Goal: Task Accomplishment & Management: Complete application form

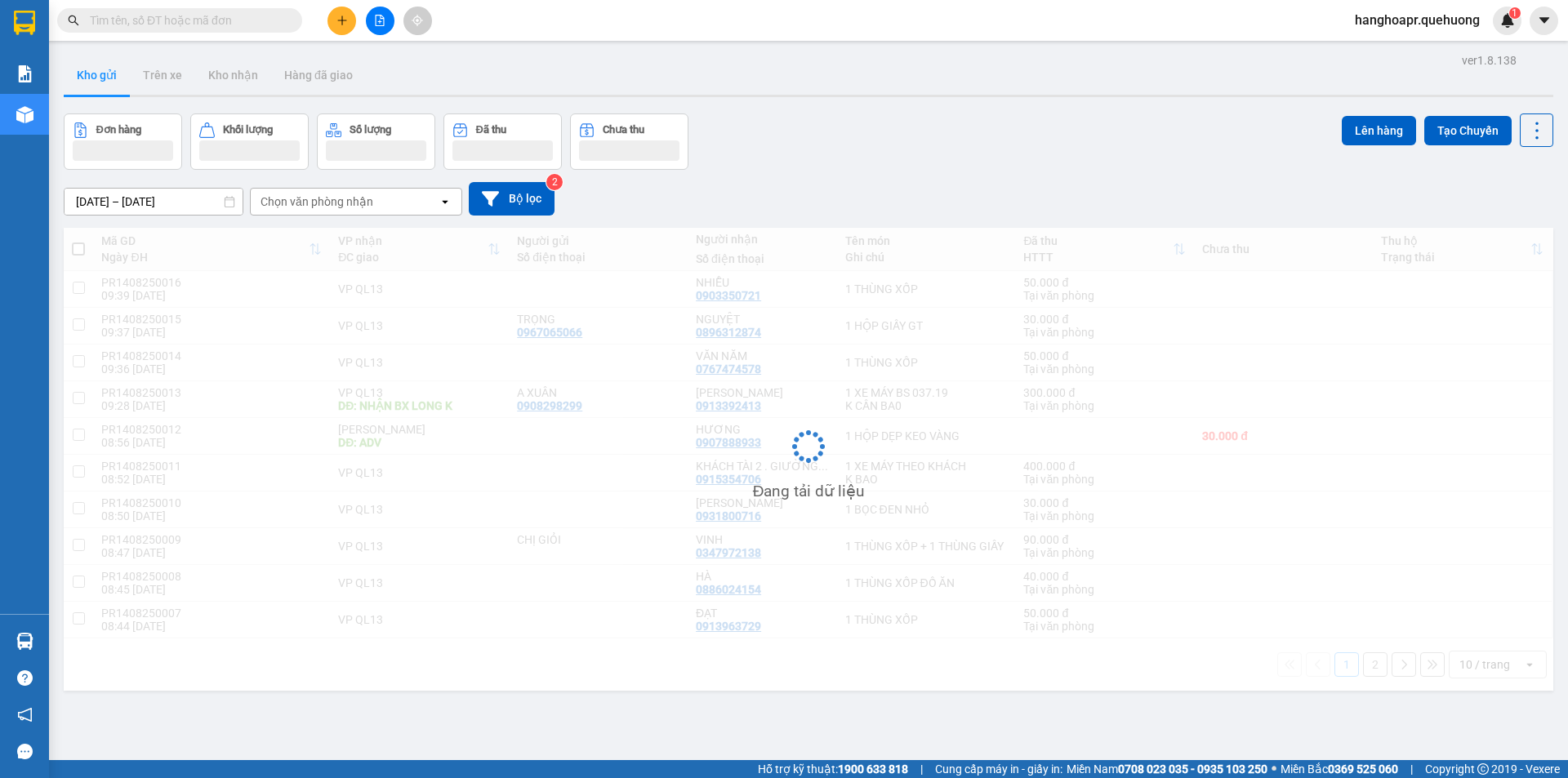
click at [346, 18] on icon "plus" at bounding box center [341, 20] width 11 height 11
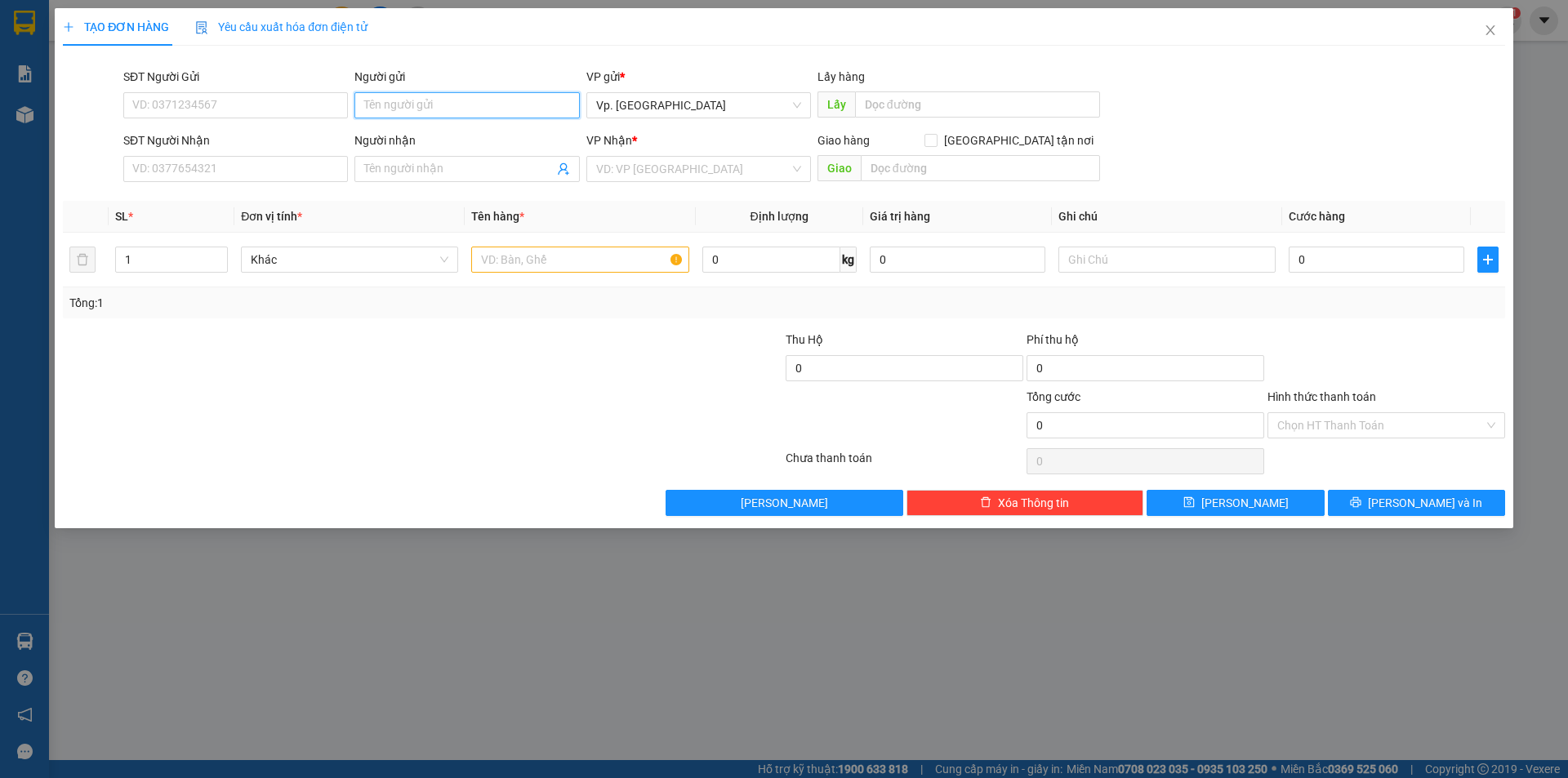
click at [393, 99] on input "Người gửi" at bounding box center [466, 105] width 225 height 27
type input "C MY KẾ TOÁN"
click at [404, 175] on input "Người nhận" at bounding box center [459, 168] width 189 height 18
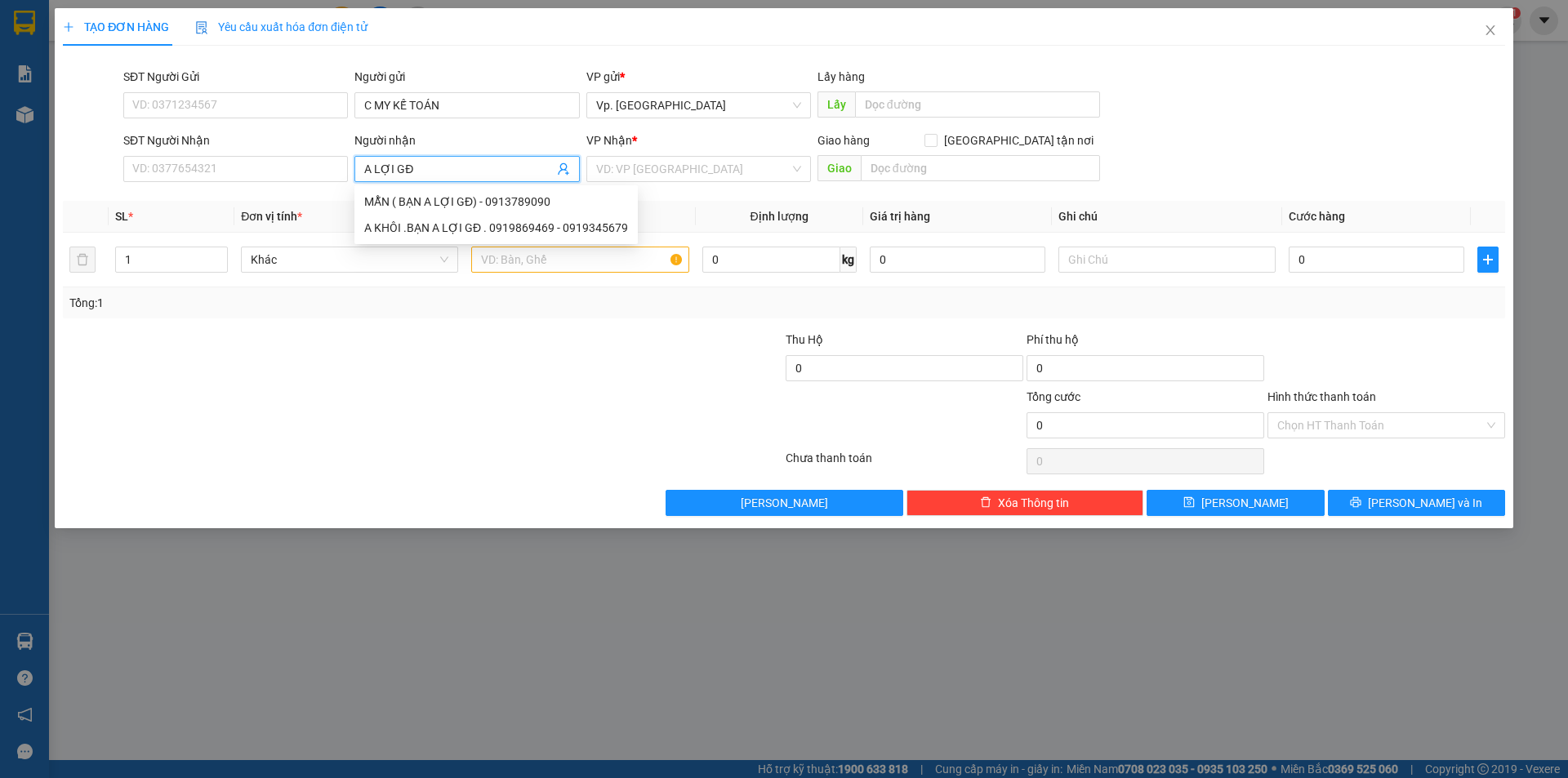
click at [362, 162] on span "A LỢI GĐ" at bounding box center [466, 168] width 225 height 27
click at [367, 166] on input "A LỢI GĐ" at bounding box center [459, 168] width 189 height 18
click at [472, 164] on input "C HẰNG 116 A LỢI GĐ" at bounding box center [459, 168] width 189 height 18
click at [481, 168] on input "C HẰNG 116 A LỢI GĐ" at bounding box center [459, 168] width 189 height 18
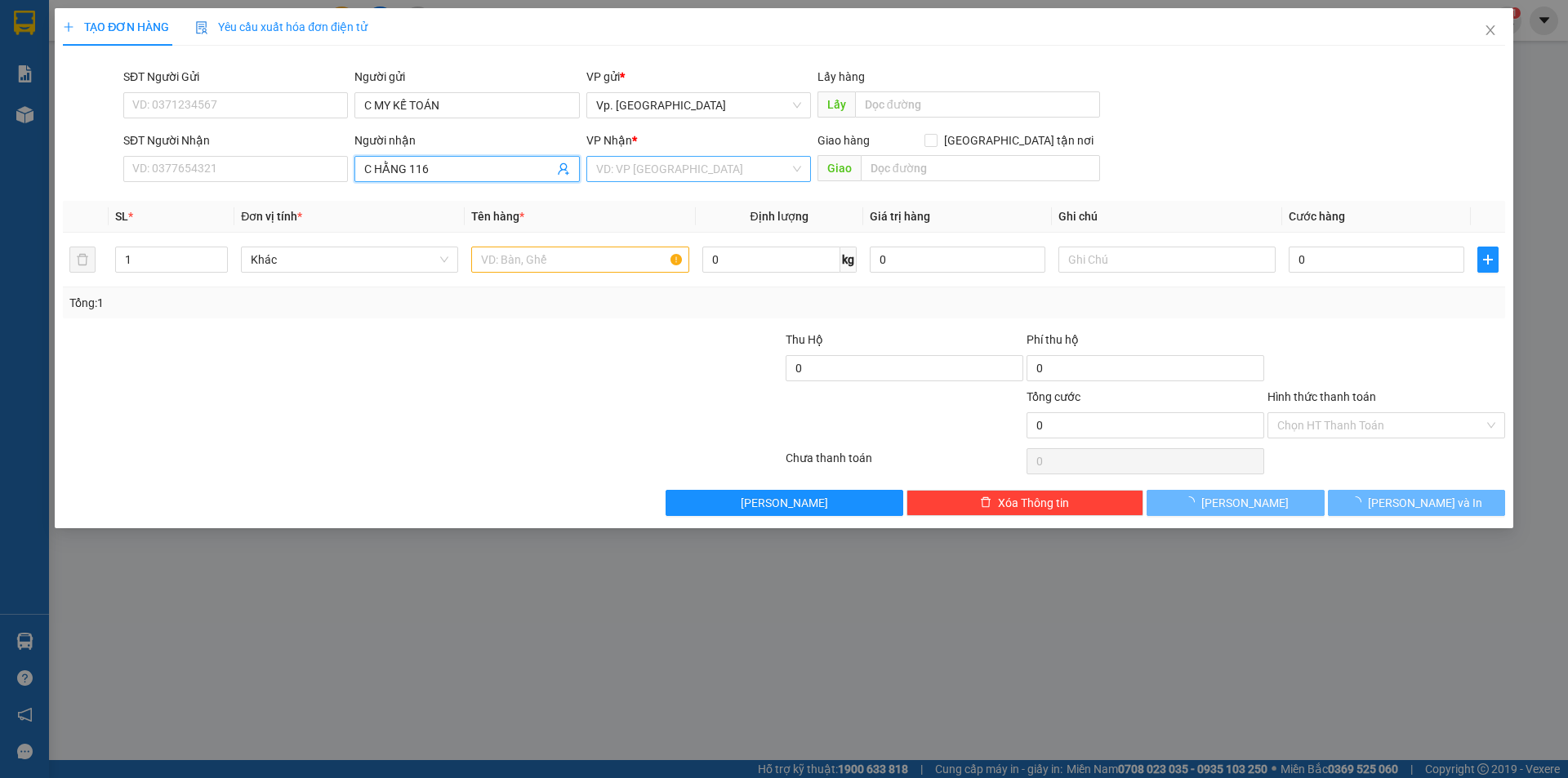
type input "C HẰNG 116"
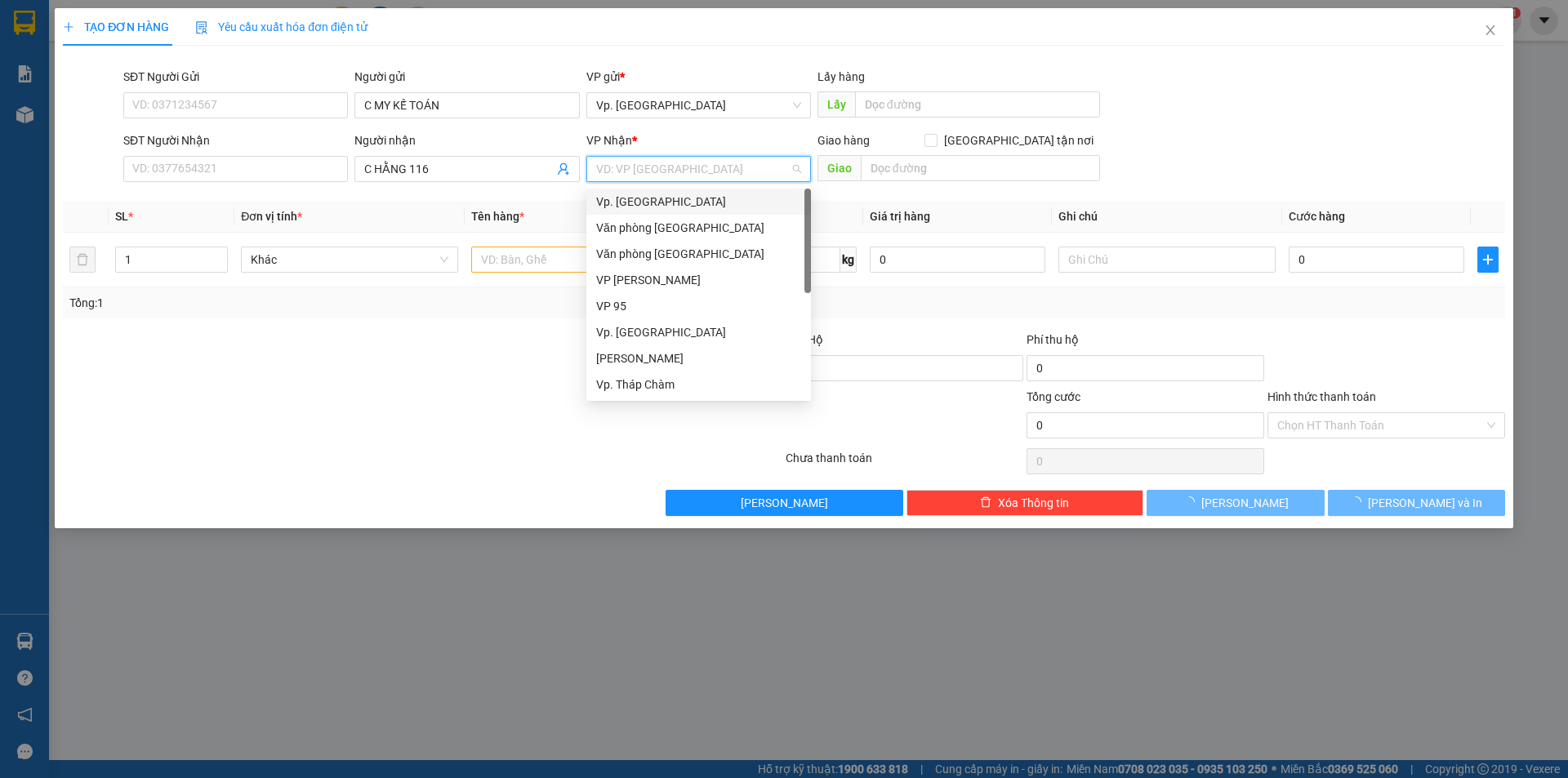
click at [735, 161] on input "search" at bounding box center [693, 168] width 193 height 25
type input "Q"
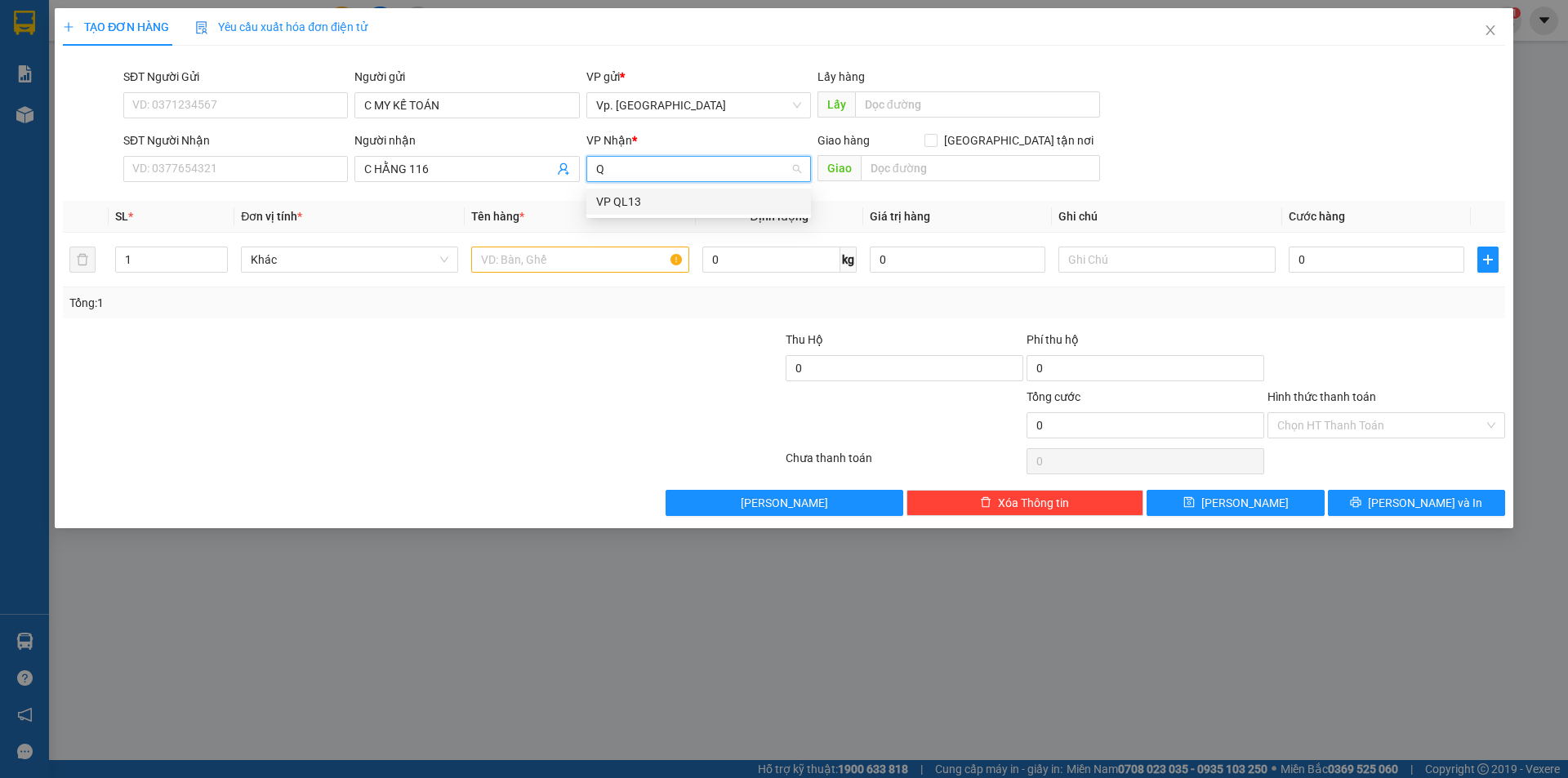
click at [646, 206] on div "VP QL13" at bounding box center [699, 201] width 205 height 18
click at [523, 256] on input "text" at bounding box center [580, 259] width 217 height 27
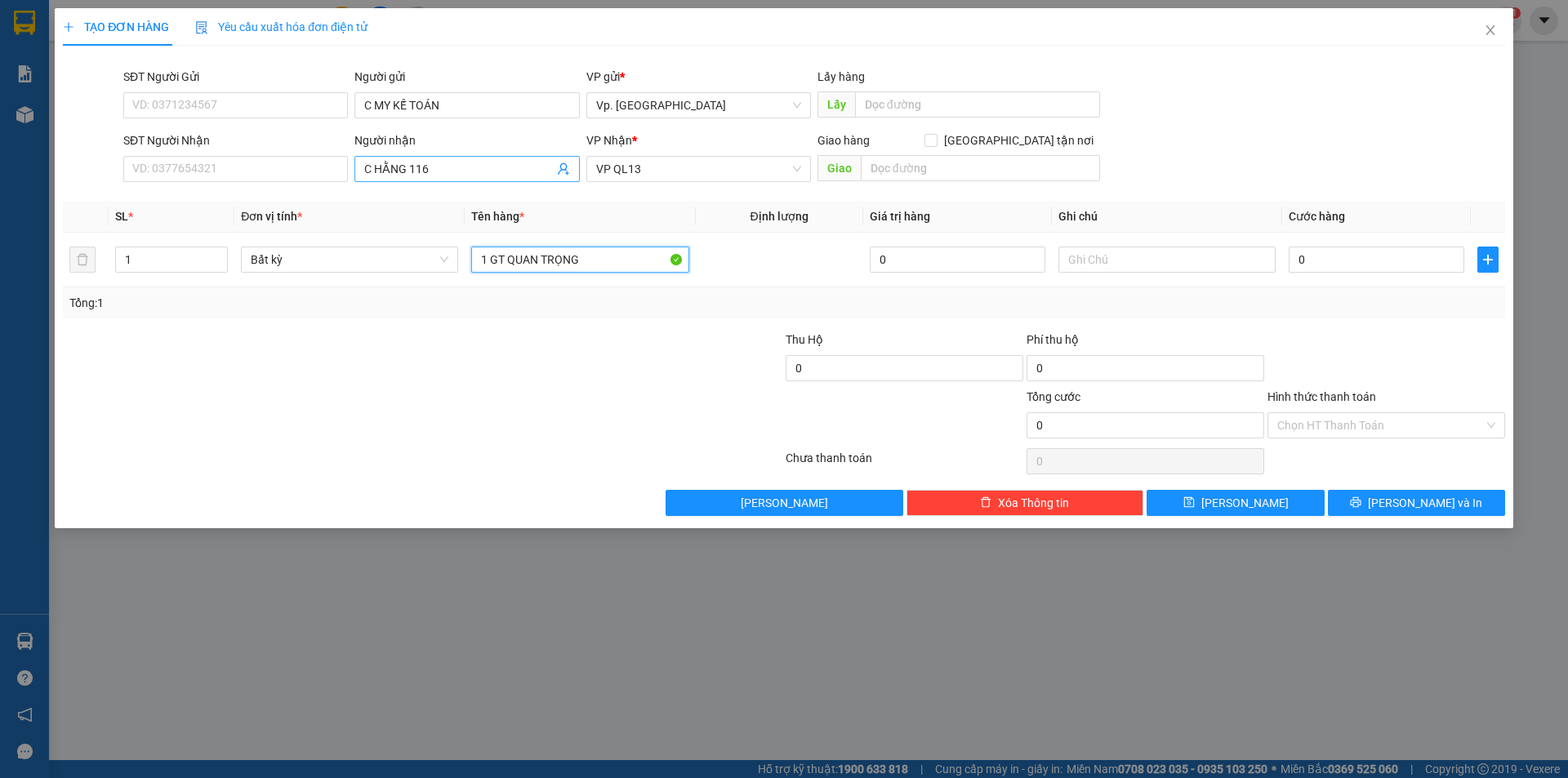
type input "1 GT QUAN TRỌNG"
click at [437, 172] on input "C HẰNG 116" at bounding box center [459, 168] width 189 height 18
type input "C HẰNG 116 ( ĐƯA CHO A LỢI GĐ )"
click at [1114, 270] on input "text" at bounding box center [1168, 259] width 217 height 27
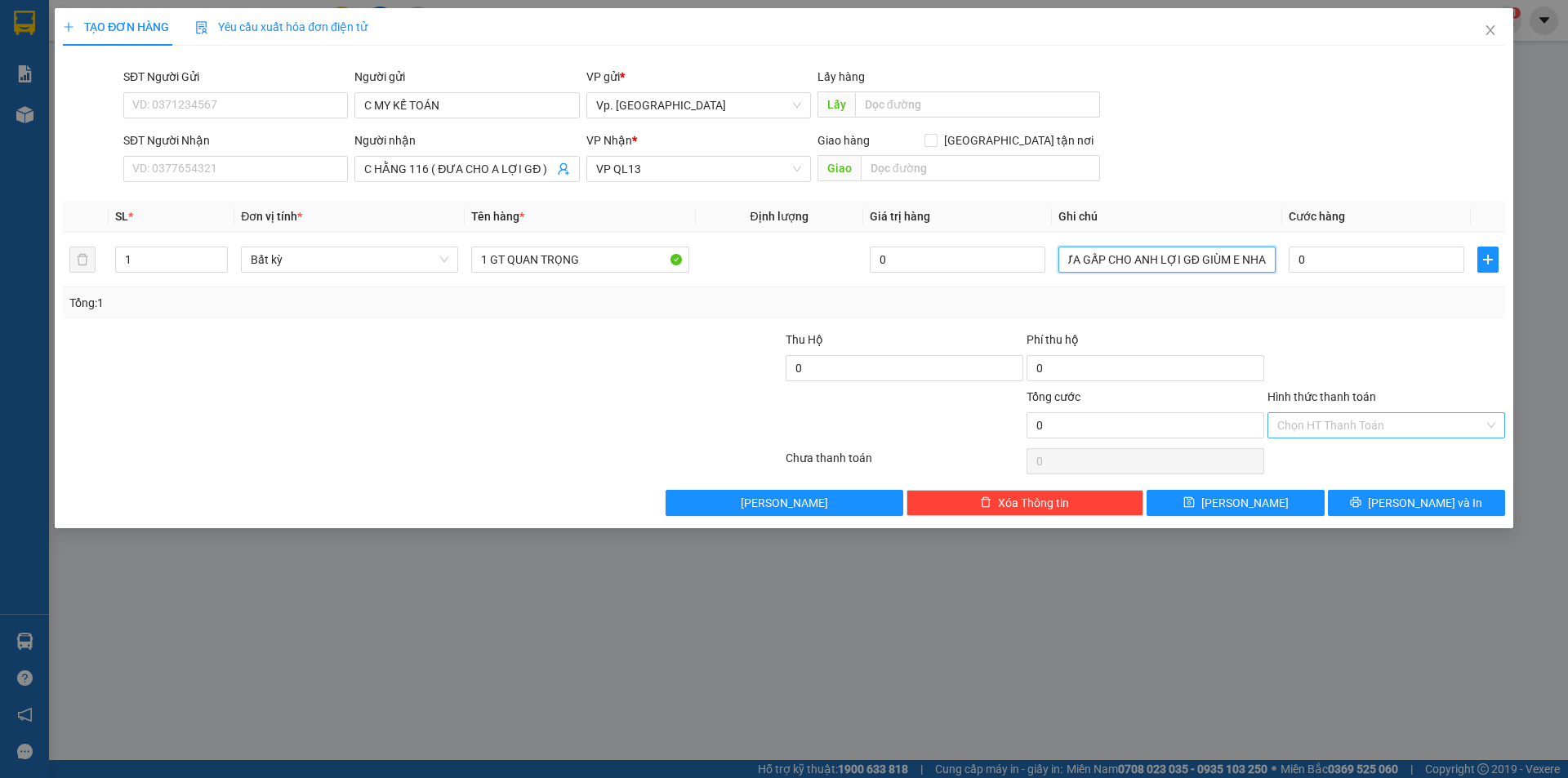
type input "HÀNG VÔ TỚI NHỜ C HẰNG GỌI ĐƯA GẤP CHO ANH LỢI GĐ GIÙM E NHA"
click at [1352, 437] on input "Hình thức thanh toán" at bounding box center [1381, 425] width 207 height 25
click at [1321, 482] on div "Miễn phí" at bounding box center [1386, 484] width 218 height 18
click at [1371, 504] on button "[PERSON_NAME] và In" at bounding box center [1417, 503] width 177 height 27
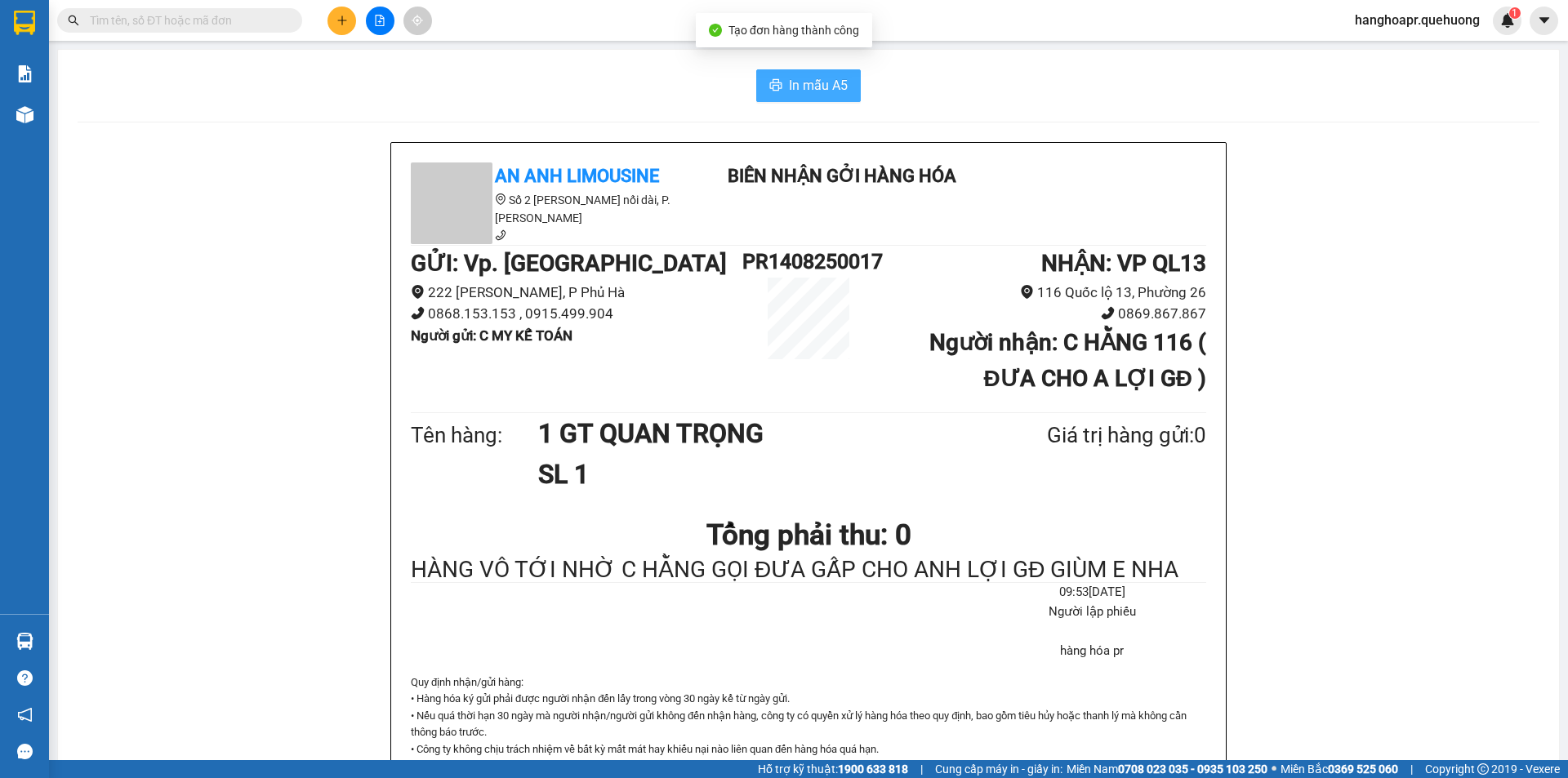
click at [791, 80] on span "In mẫu A5" at bounding box center [818, 85] width 59 height 21
click at [797, 86] on span "In mẫu A5" at bounding box center [818, 85] width 59 height 21
click at [824, 81] on span "In mẫu A5" at bounding box center [818, 85] width 59 height 21
